Goal: Task Accomplishment & Management: Use online tool/utility

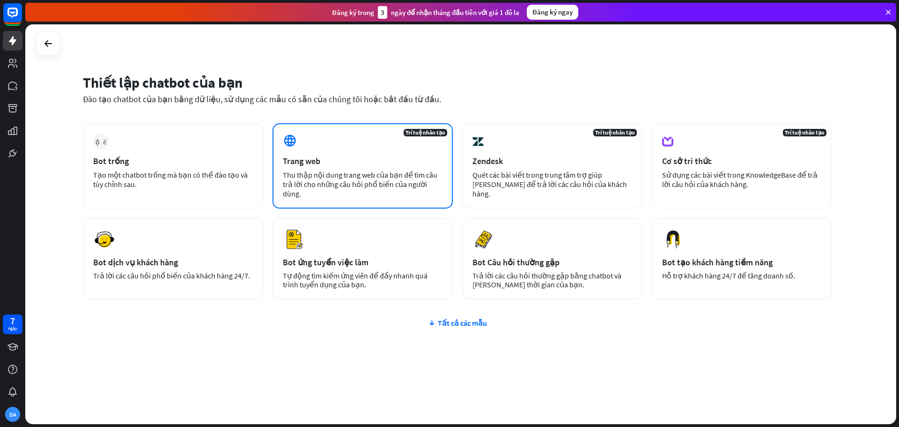
click at [329, 152] on div "Trí tuệ nhân tạo Trang web Thu thập nội dung trang web của bạn để tìm câu trả l…" at bounding box center [363, 165] width 180 height 85
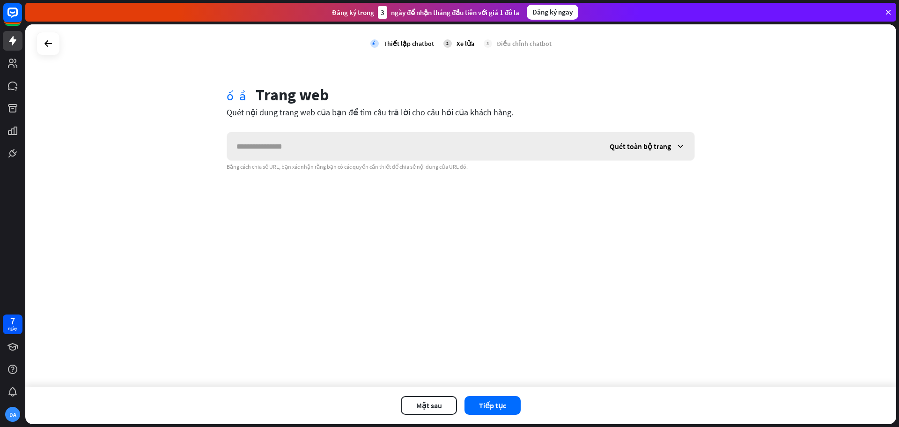
click at [329, 152] on input "text" at bounding box center [413, 146] width 373 height 28
type input "******"
click at [329, 152] on input "text" at bounding box center [413, 146] width 373 height 28
type input "**********"
click at [491, 405] on font "Tiếp tục" at bounding box center [492, 404] width 27 height 9
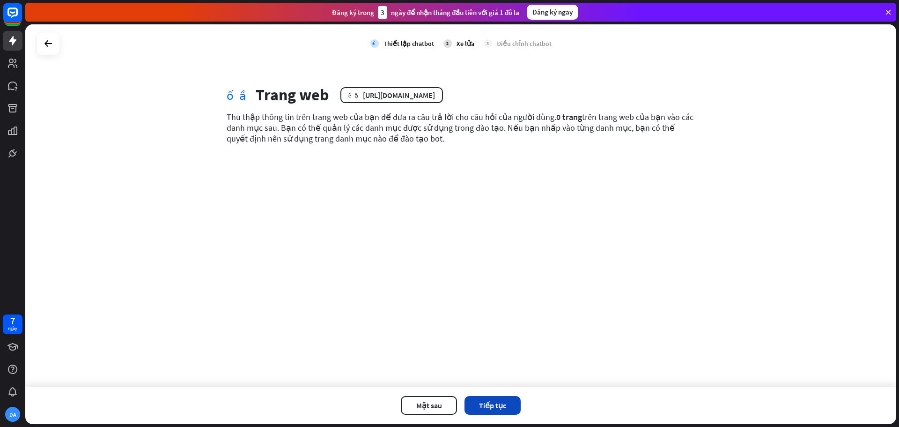
click at [511, 401] on button "Tiếp tục" at bounding box center [493, 405] width 56 height 19
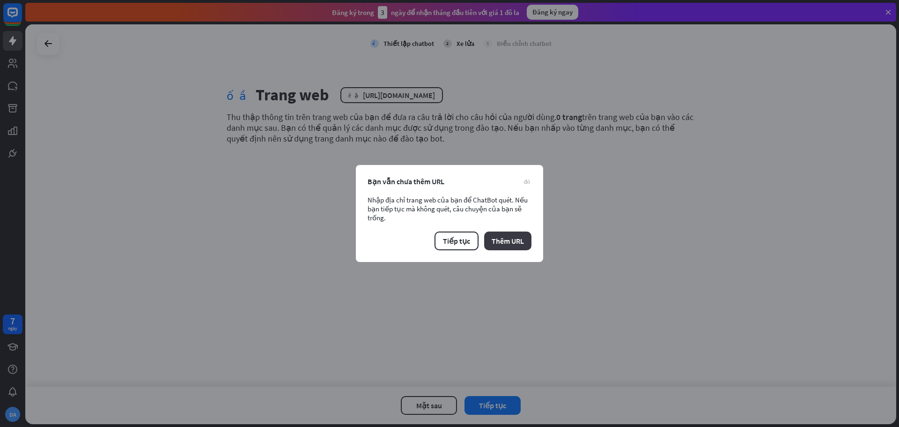
click at [502, 242] on font "Thêm URL" at bounding box center [508, 240] width 32 height 9
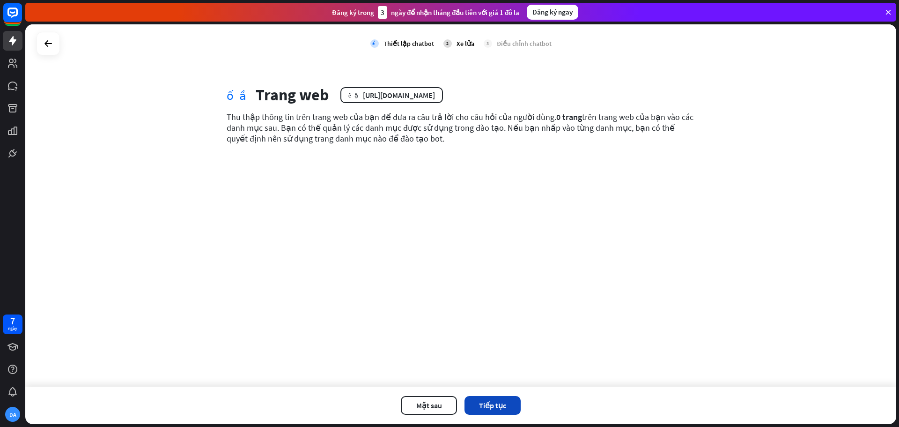
click at [488, 401] on font "Tiếp tục" at bounding box center [492, 404] width 27 height 9
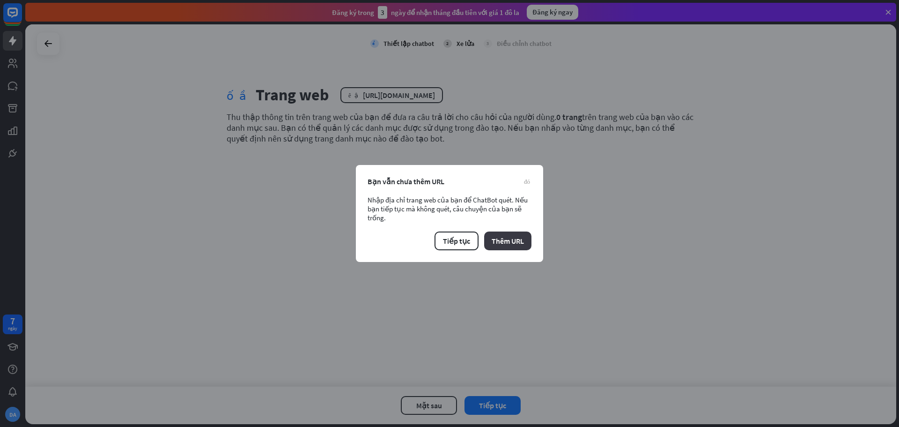
click at [500, 242] on font "Thêm URL" at bounding box center [508, 240] width 32 height 9
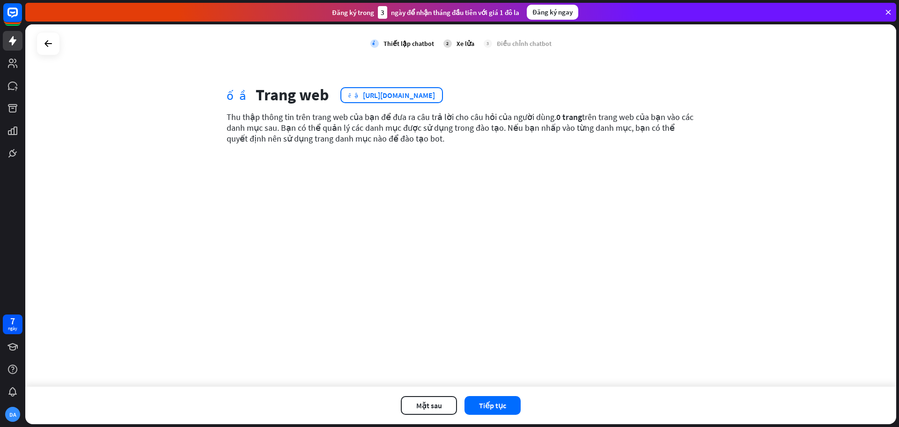
click at [407, 103] on div "biên tập [URL][DOMAIN_NAME]" at bounding box center [392, 95] width 103 height 16
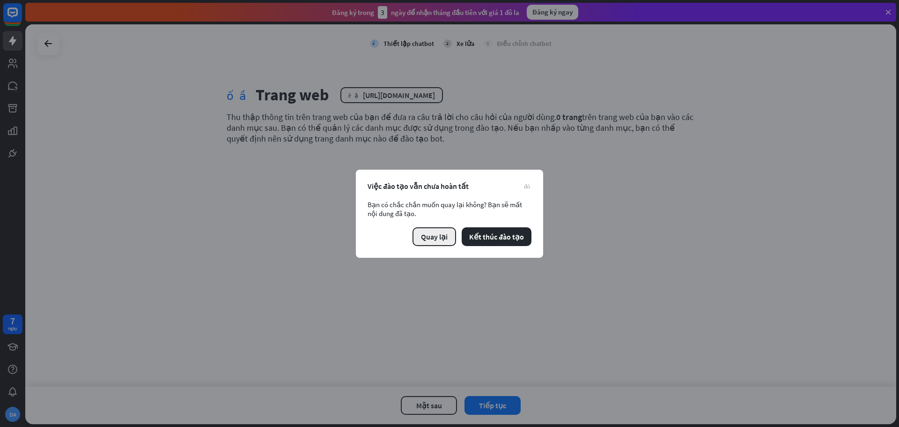
click at [440, 233] on font "Quay lại" at bounding box center [434, 236] width 27 height 9
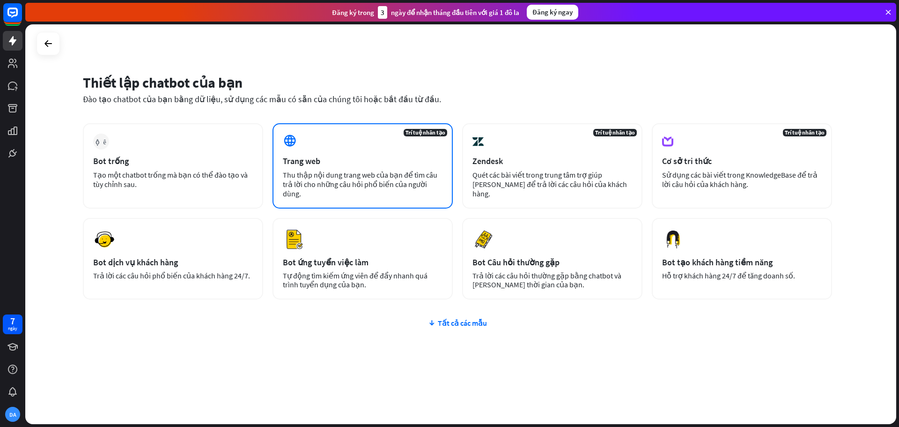
click at [337, 171] on font "Thu thập nội dung trang web của bạn để tìm câu trả lời cho những câu hỏi phổ bi…" at bounding box center [360, 184] width 155 height 28
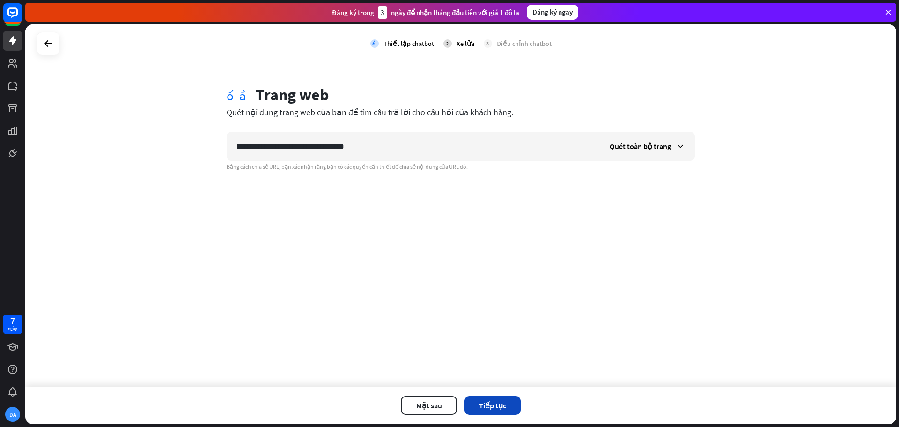
type input "**********"
click at [490, 406] on font "Tiếp tục" at bounding box center [492, 404] width 27 height 9
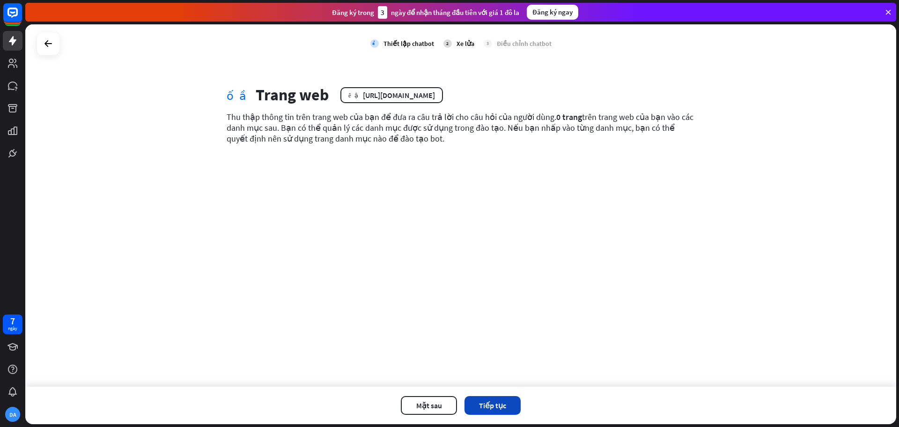
click at [499, 401] on font "Tiếp tục" at bounding box center [492, 404] width 27 height 9
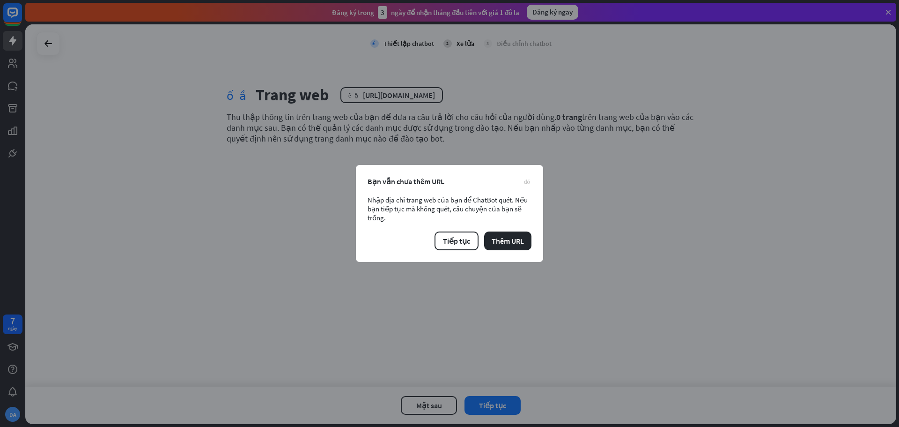
click at [528, 180] on font "đóng" at bounding box center [527, 181] width 6 height 6
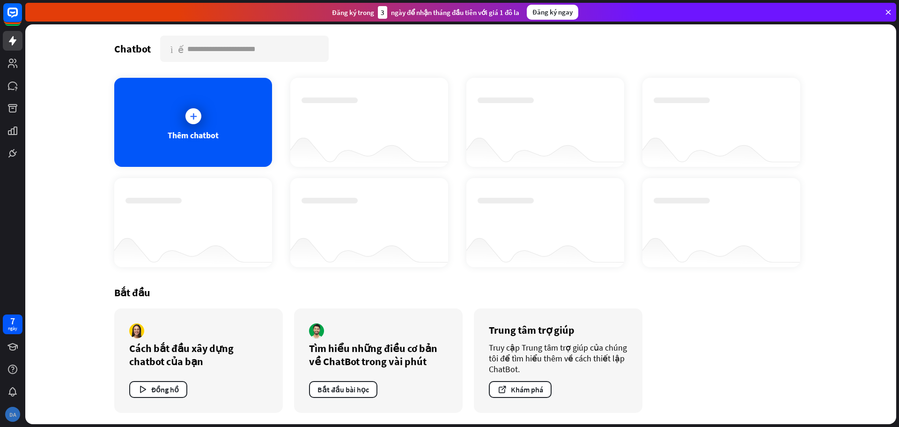
click at [14, 415] on font "DA" at bounding box center [12, 414] width 7 height 7
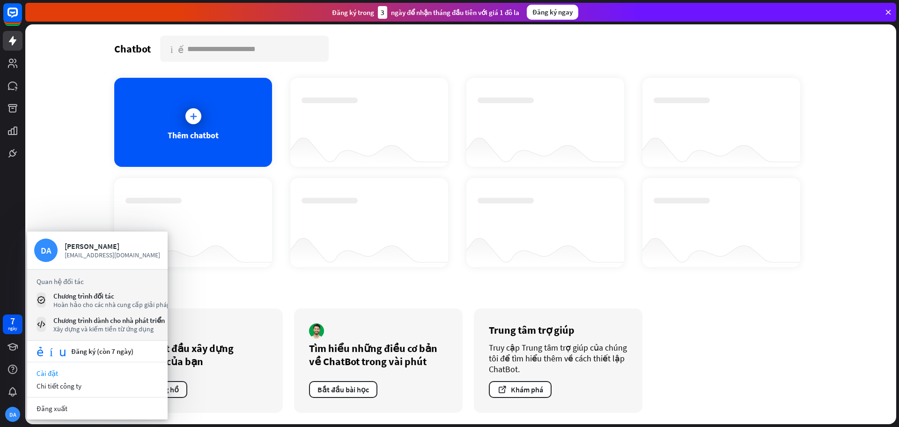
click at [54, 373] on font "Cài đặt" at bounding box center [48, 373] width 22 height 9
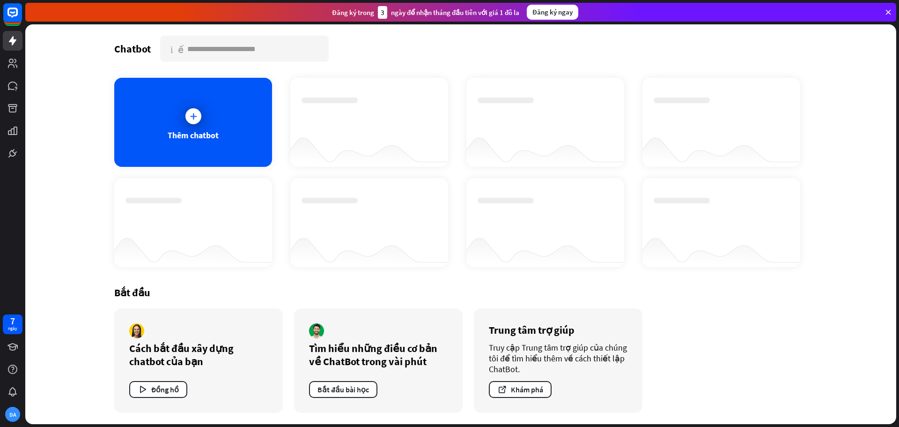
click at [144, 122] on div "Thêm chatbot" at bounding box center [193, 122] width 158 height 89
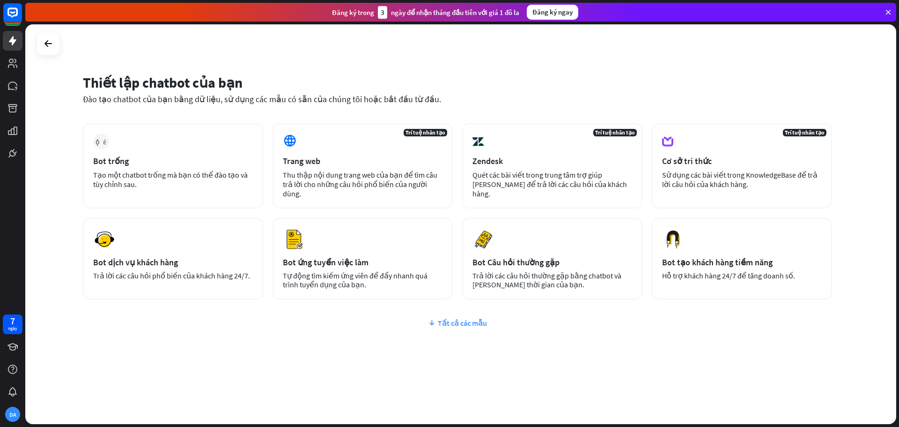
click at [445, 320] on font "Tất cả các mẫu" at bounding box center [462, 322] width 49 height 9
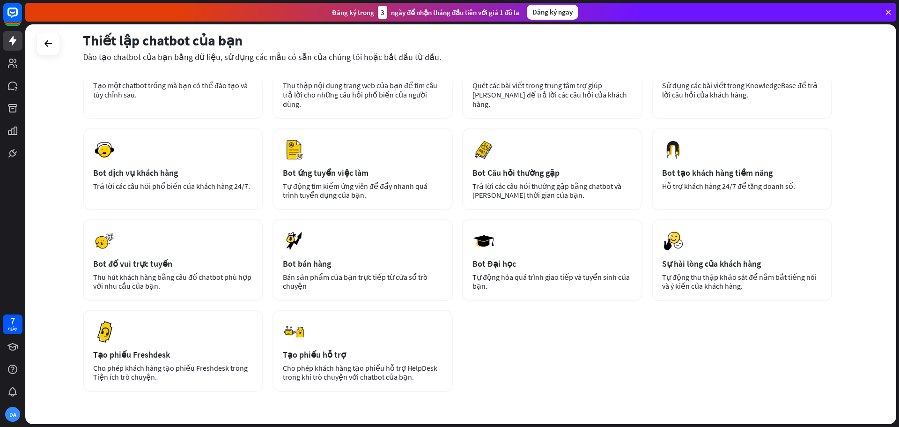
scroll to position [96, 0]
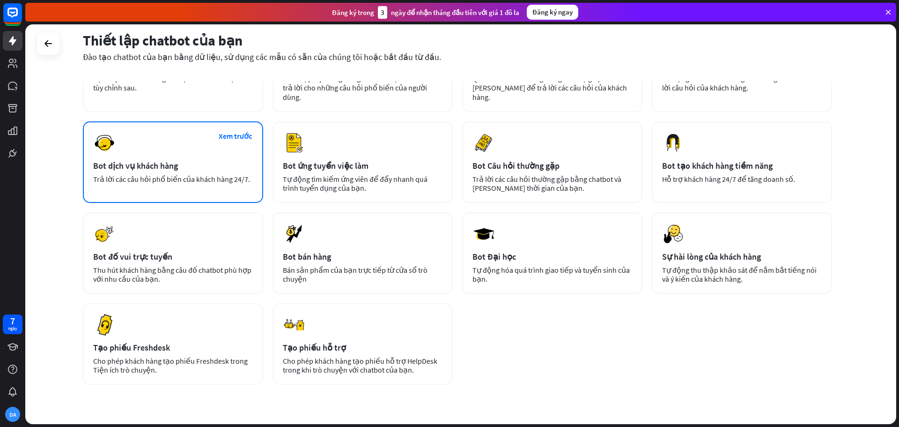
click at [248, 166] on div "Bot dịch vụ khách hàng" at bounding box center [173, 165] width 160 height 11
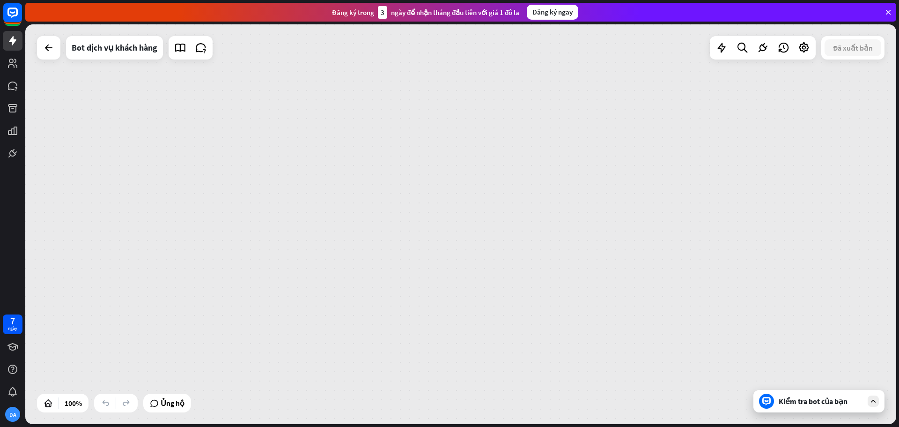
click at [49, 58] on div at bounding box center [48, 47] width 23 height 23
click at [49, 54] on div at bounding box center [48, 47] width 19 height 19
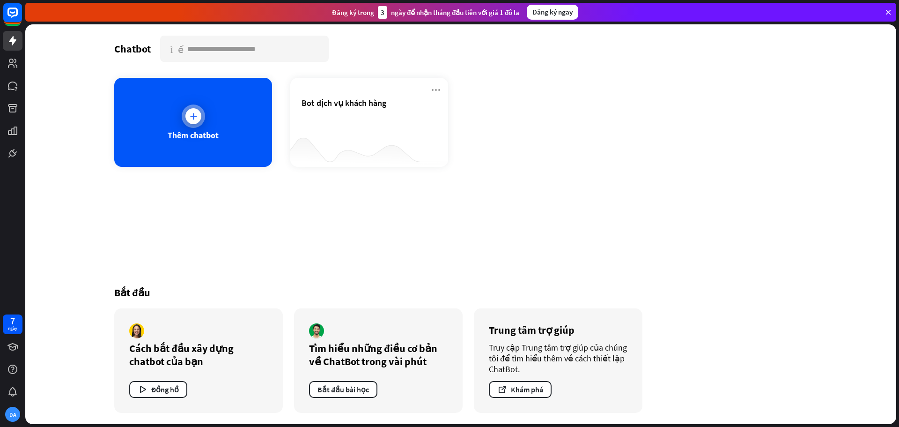
click at [237, 113] on div "Thêm chatbot" at bounding box center [193, 122] width 158 height 89
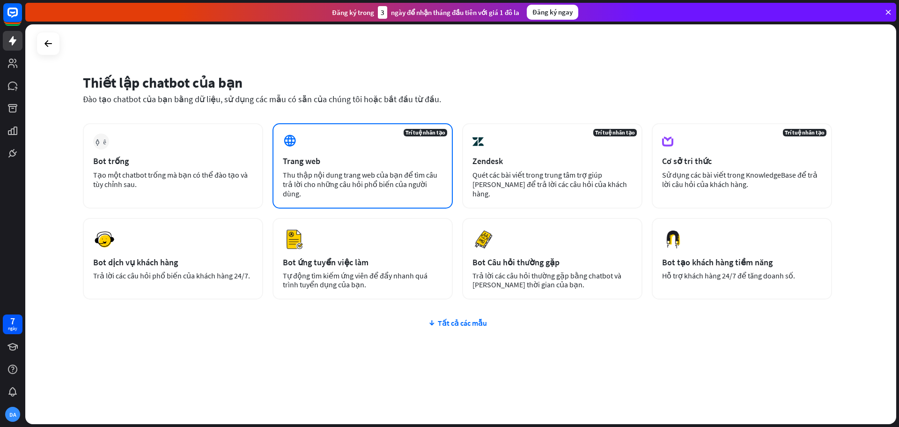
click at [402, 171] on font "Thu thập nội dung trang web của bạn để tìm câu trả lời cho những câu hỏi phổ bi…" at bounding box center [360, 184] width 155 height 28
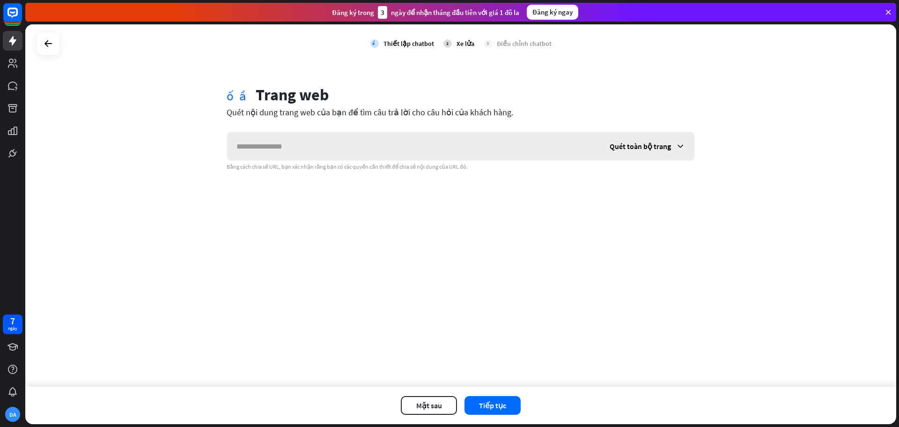
click at [434, 151] on input "text" at bounding box center [413, 146] width 373 height 28
type input "**********"
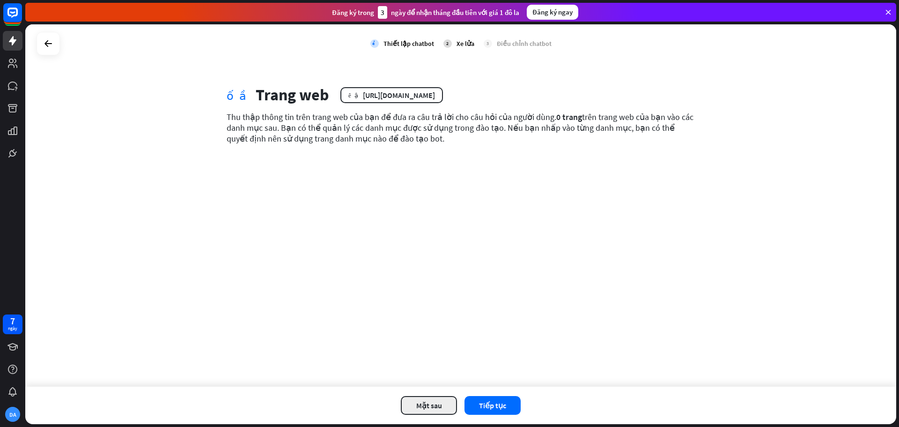
click at [431, 408] on font "Mặt sau" at bounding box center [429, 404] width 26 height 9
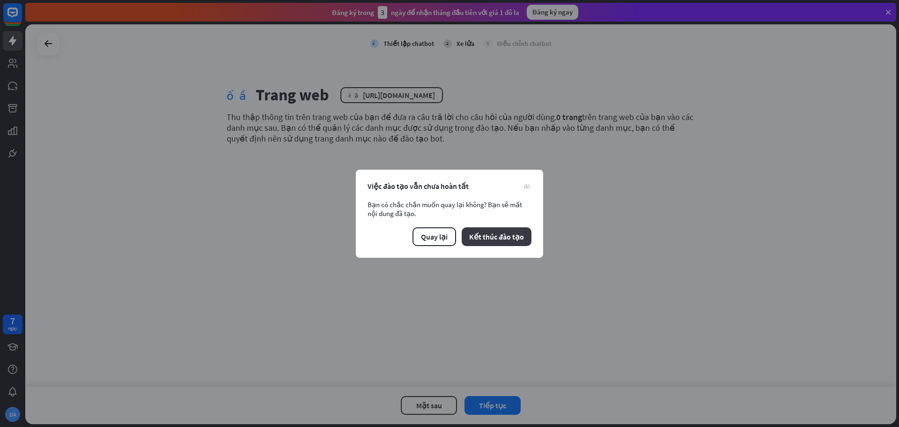
click at [488, 240] on font "Kết thúc đào tạo" at bounding box center [496, 236] width 55 height 9
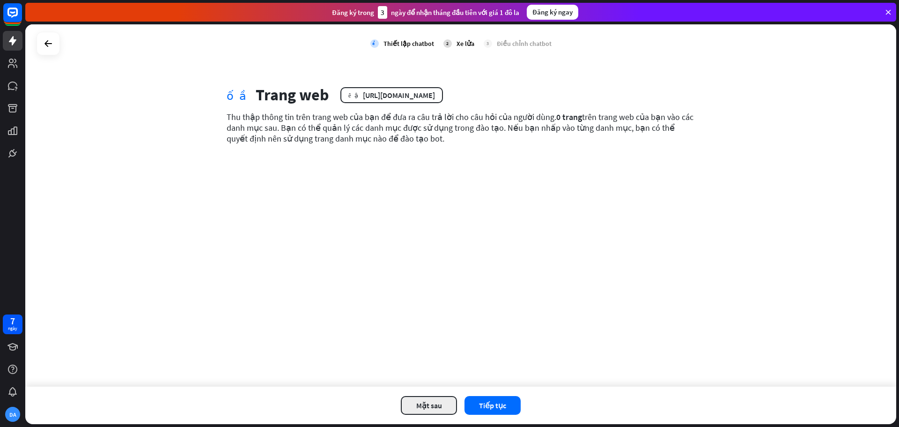
click at [418, 402] on font "Mặt sau" at bounding box center [429, 404] width 26 height 9
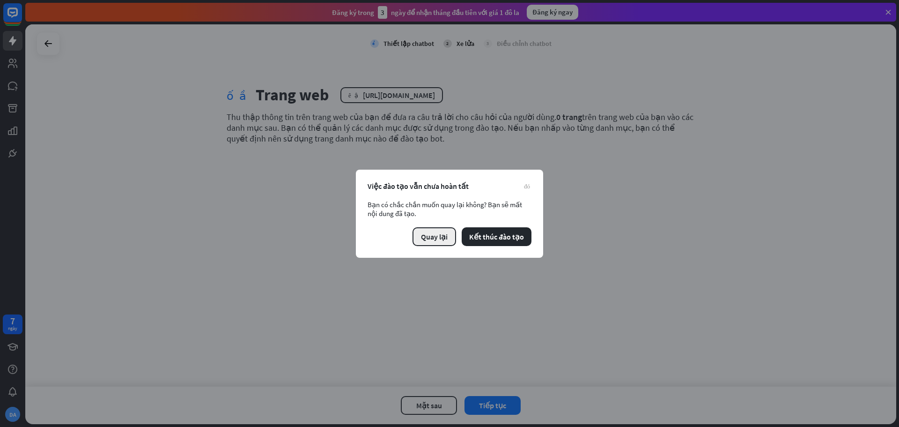
click at [437, 228] on button "Quay lại" at bounding box center [435, 236] width 44 height 19
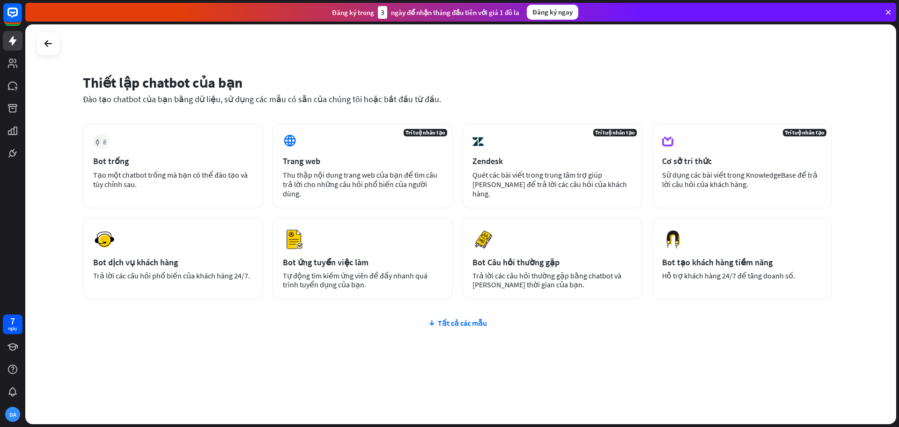
click at [347, 181] on font "Thu thập nội dung trang web của bạn để tìm câu trả lời cho những câu hỏi phổ bi…" at bounding box center [360, 184] width 155 height 28
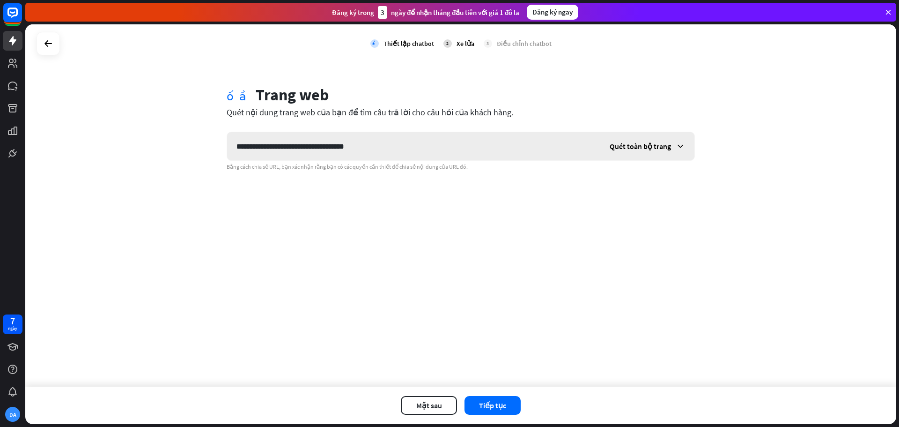
type input "**********"
click at [671, 145] on font "Quét toàn bộ trang" at bounding box center [640, 145] width 61 height 9
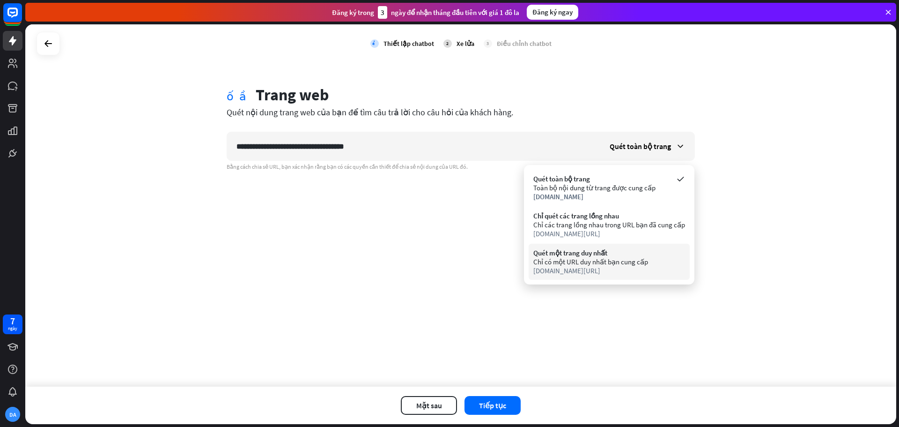
click at [619, 257] on font "Chỉ có một URL duy nhất bạn cung cấp" at bounding box center [590, 261] width 115 height 9
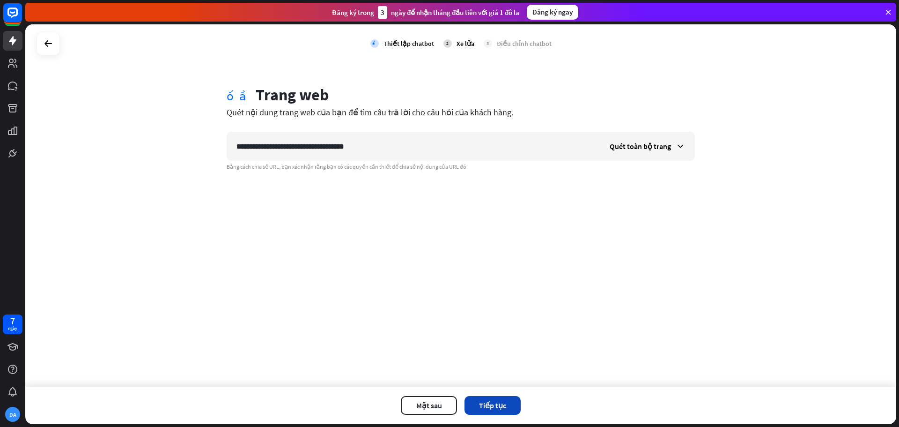
click at [493, 404] on font "Tiếp tục" at bounding box center [492, 404] width 27 height 9
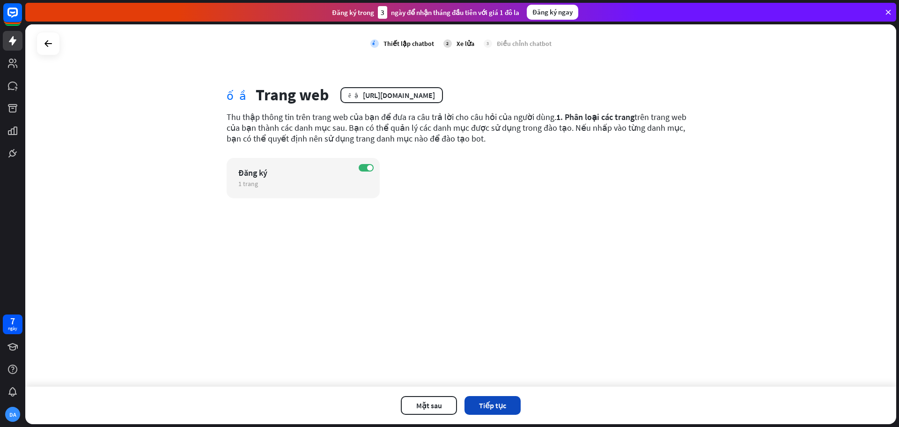
click at [488, 402] on font "Tiếp tục" at bounding box center [492, 404] width 27 height 9
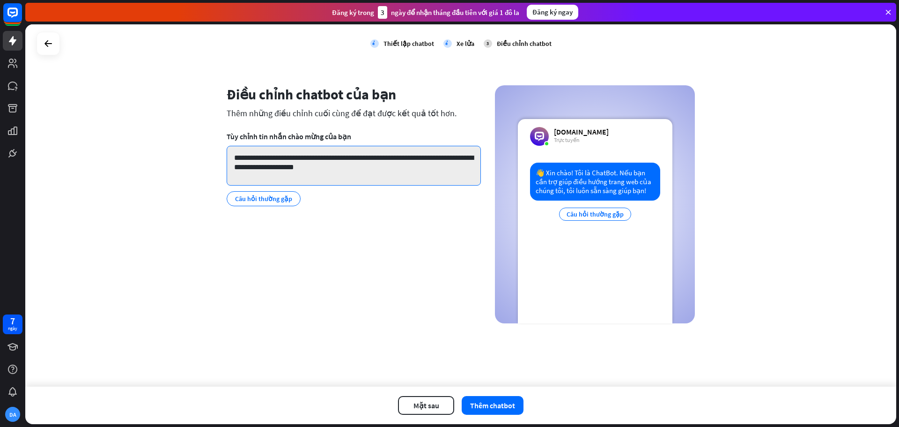
click at [333, 169] on textarea "**********" at bounding box center [354, 166] width 254 height 40
drag, startPoint x: 333, startPoint y: 169, endPoint x: 247, endPoint y: 158, distance: 86.4
click at [247, 158] on textarea "**********" at bounding box center [354, 166] width 254 height 40
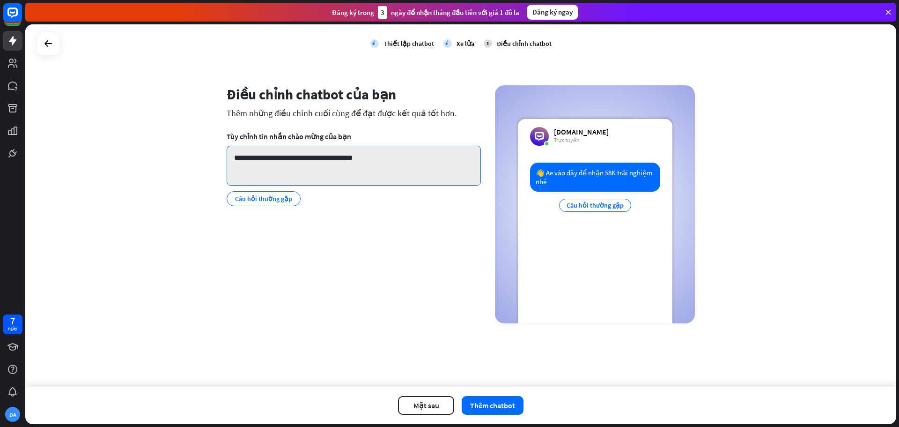
paste textarea "**********"
type textarea "**********"
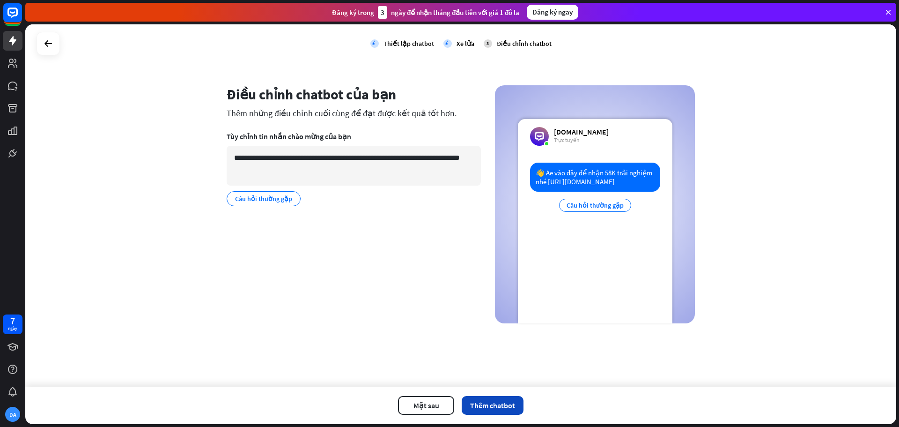
click at [491, 402] on font "Thêm chatbot" at bounding box center [492, 404] width 45 height 9
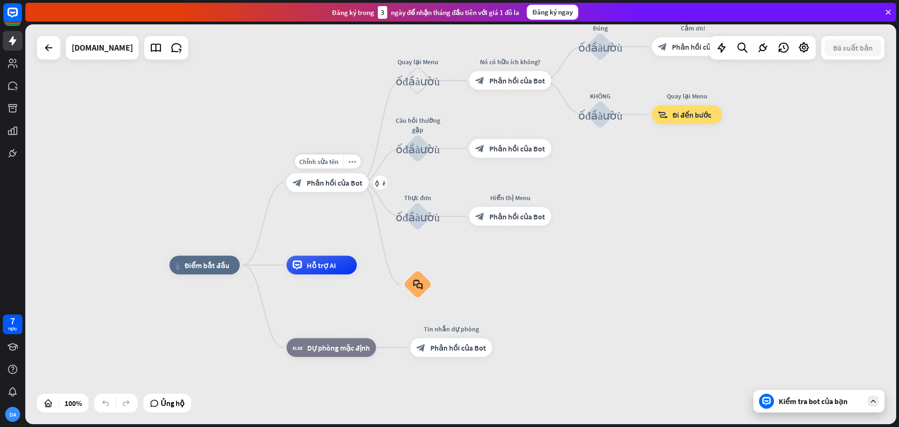
click at [348, 182] on font "Phản hồi của Bot" at bounding box center [335, 182] width 56 height 9
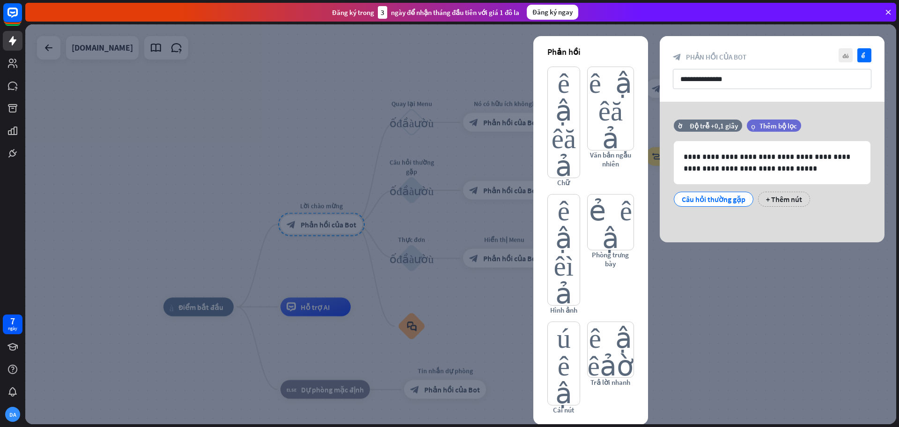
click at [727, 292] on div at bounding box center [460, 224] width 871 height 400
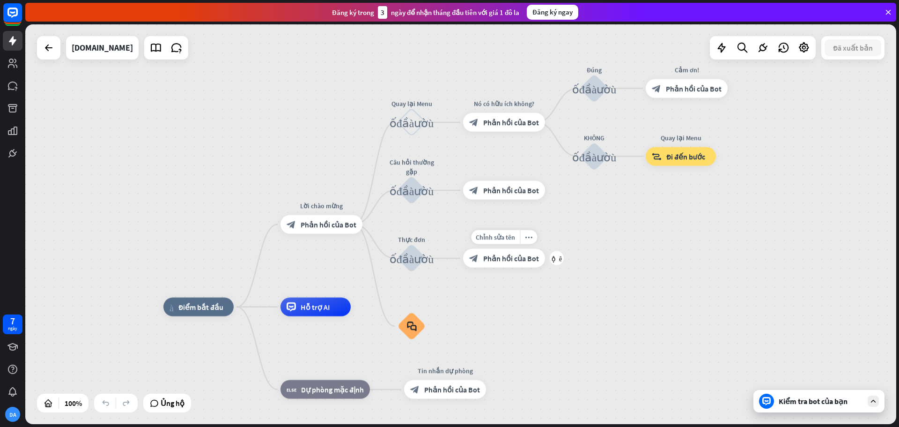
click at [495, 267] on div "Chỉnh sửa tên more_horiz cộng thêm block_bot_response Phản hồi của Bot" at bounding box center [504, 258] width 82 height 19
click at [503, 261] on font "Phản hồi của Bot" at bounding box center [511, 257] width 56 height 9
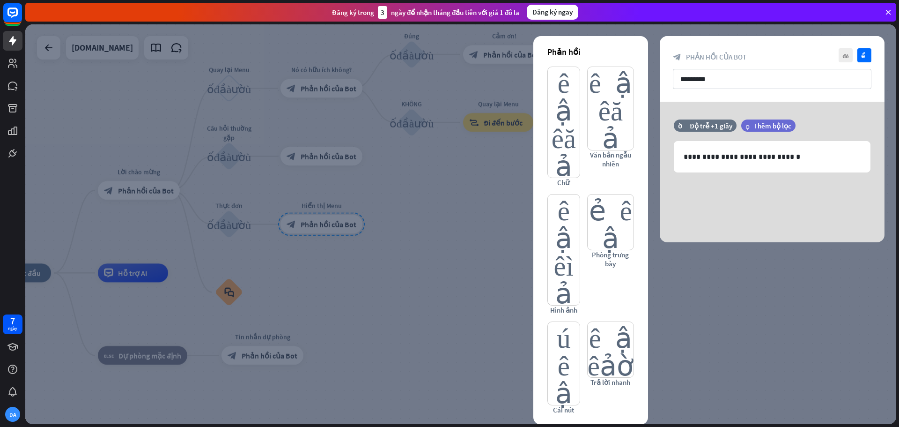
click at [448, 232] on div at bounding box center [460, 224] width 871 height 400
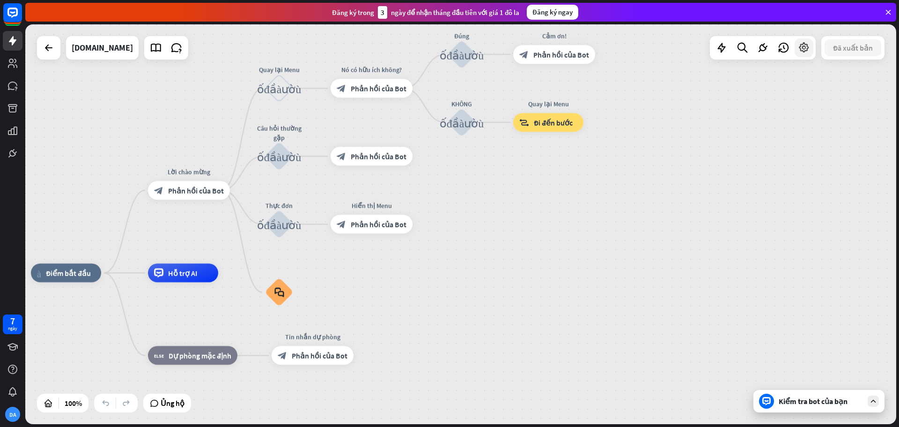
click at [806, 50] on icon at bounding box center [804, 48] width 12 height 12
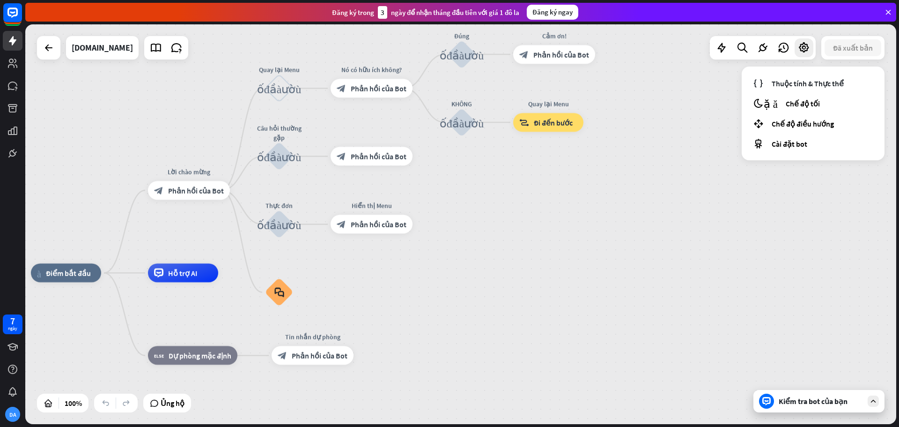
click at [600, 186] on div "nhà_2 Điểm bắt đầu Lời chào mừng block_bot_response Phản hồi của Bot Quay lại M…" at bounding box center [460, 224] width 871 height 400
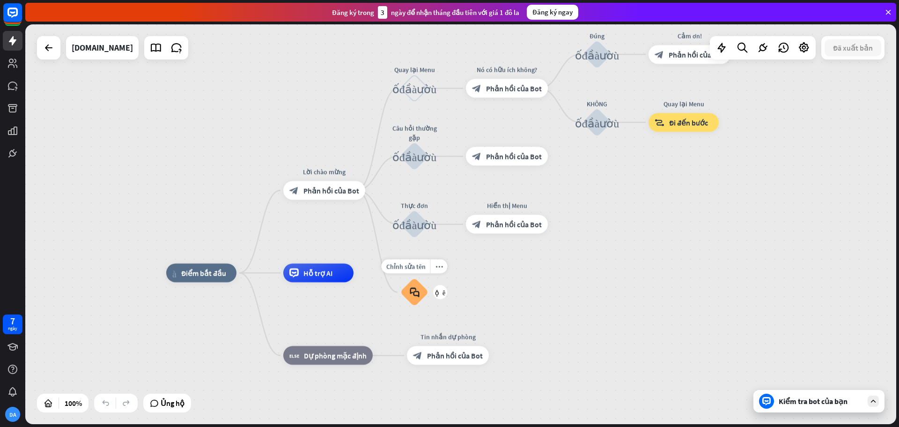
click at [417, 290] on font "block_faq" at bounding box center [415, 292] width 10 height 10
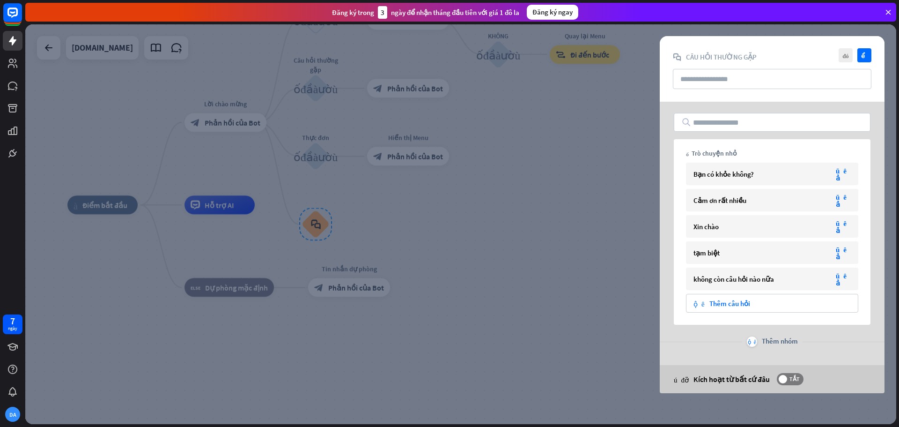
click at [500, 222] on div at bounding box center [460, 224] width 871 height 400
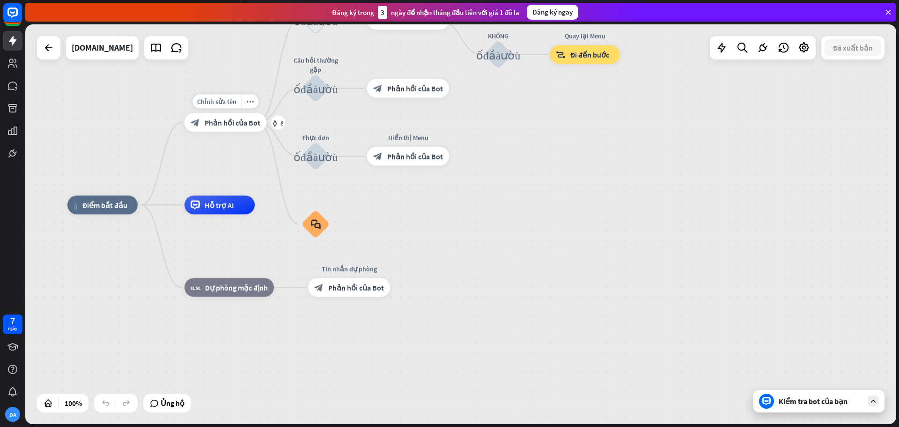
click at [239, 129] on div "block_bot_response Phản hồi của Bot" at bounding box center [226, 122] width 82 height 19
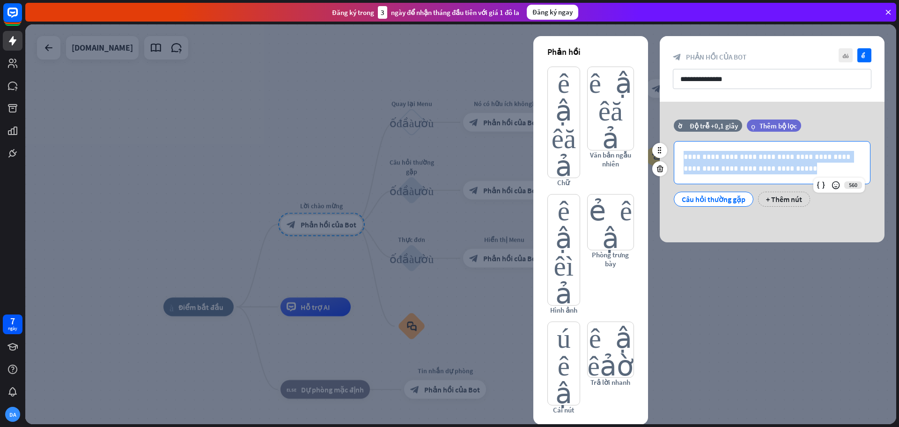
drag, startPoint x: 820, startPoint y: 170, endPoint x: 683, endPoint y: 151, distance: 137.5
click at [683, 151] on div "**********" at bounding box center [772, 162] width 196 height 42
copy p "**********"
